Goal: Transaction & Acquisition: Purchase product/service

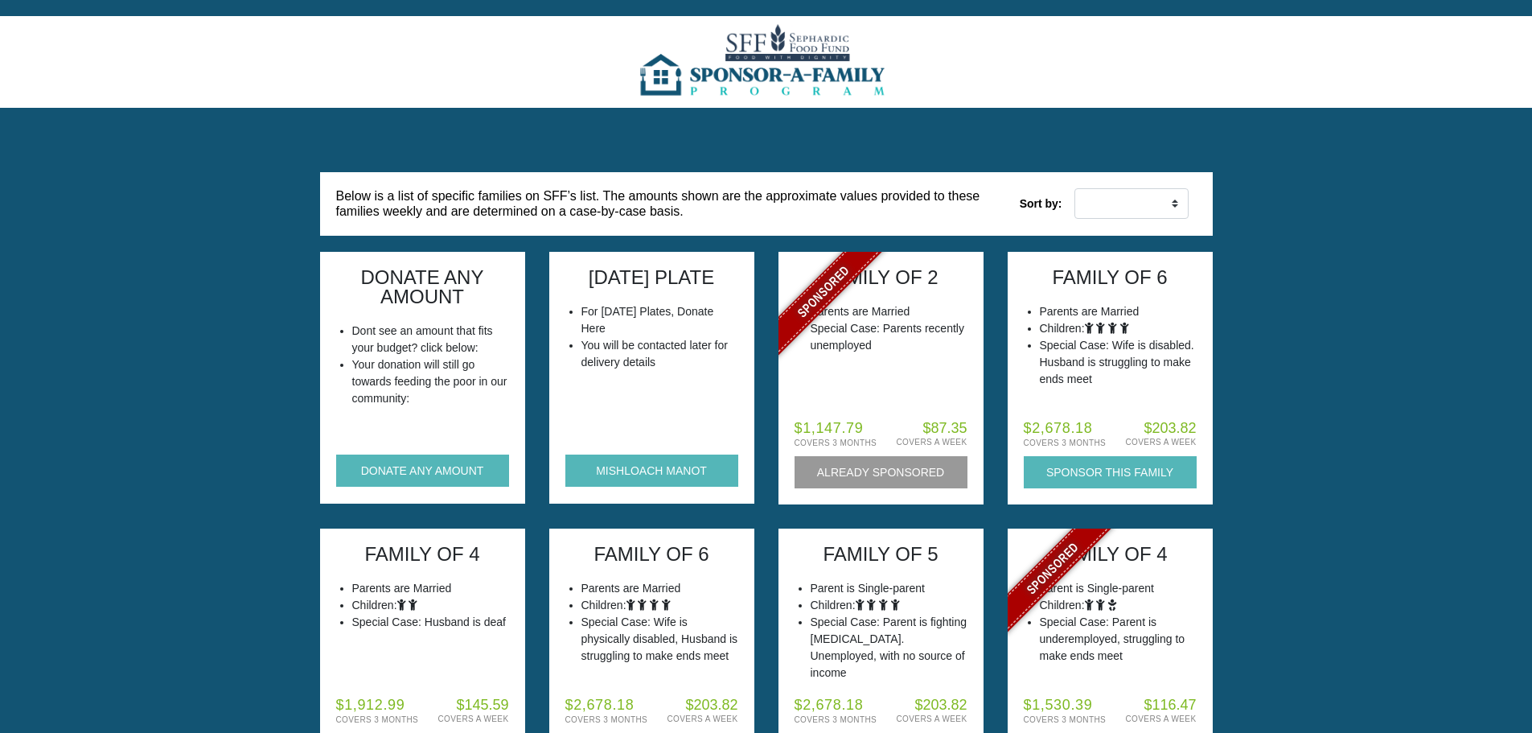
click at [438, 487] on div "DONATE ANY AMOUNT" at bounding box center [422, 471] width 173 height 101
click at [436, 475] on button "DONATE ANY AMOUNT" at bounding box center [422, 470] width 173 height 32
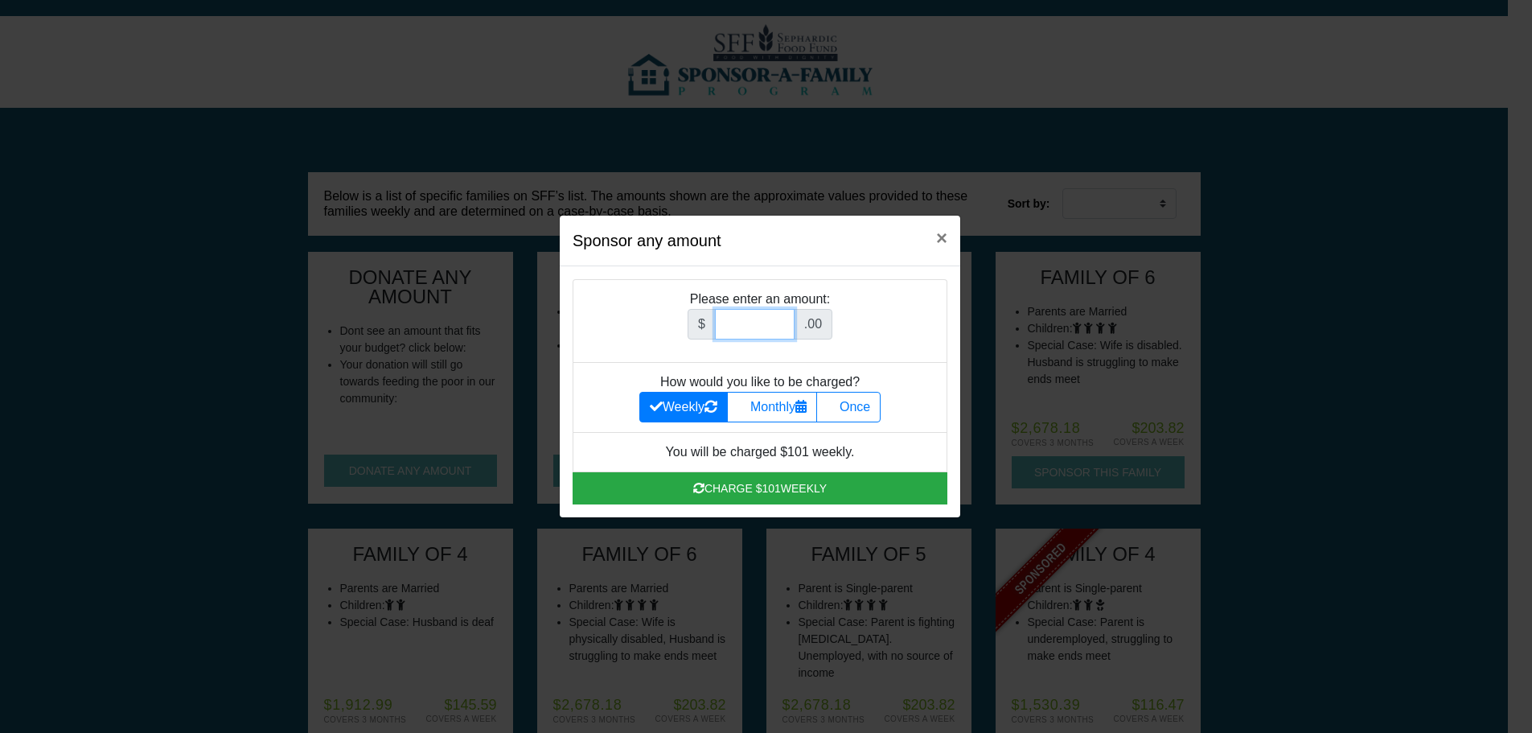
click at [720, 332] on input "Amount (to the nearest dollar)" at bounding box center [755, 324] width 80 height 31
type input "1000"
click at [861, 409] on label "Once" at bounding box center [848, 407] width 64 height 31
click at [837, 408] on input "Once" at bounding box center [832, 402] width 10 height 10
radio input "true"
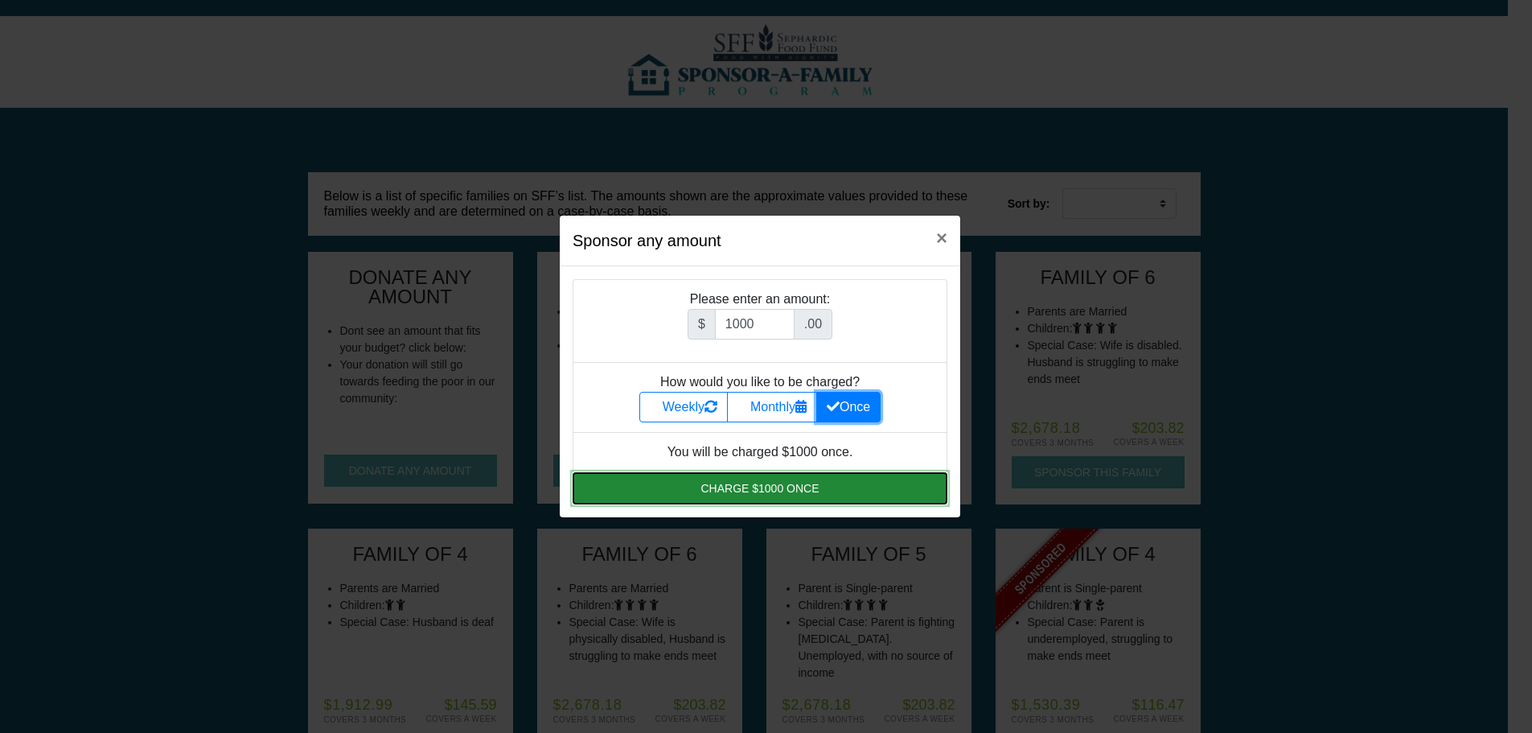
click at [780, 495] on button "Charge $1000 once" at bounding box center [760, 488] width 375 height 32
